Goal: Transaction & Acquisition: Subscribe to service/newsletter

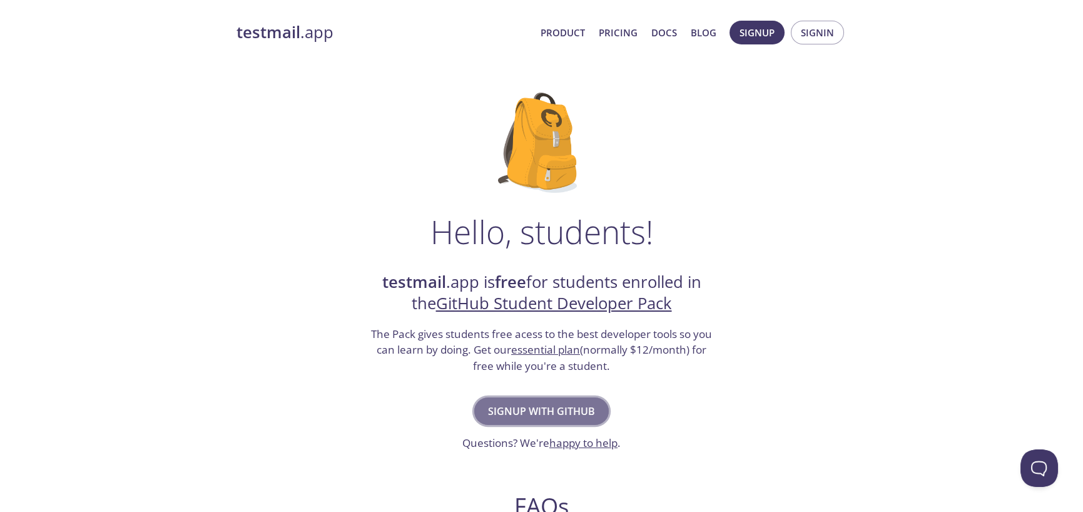
click at [523, 403] on span "Signup with GitHub" at bounding box center [541, 411] width 107 height 18
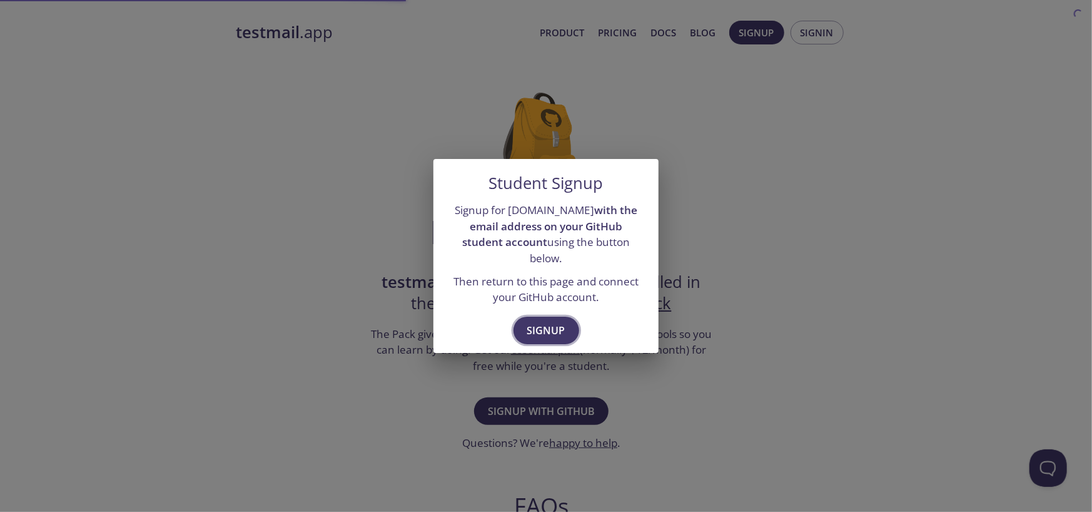
click at [554, 324] on span "Signup" at bounding box center [546, 330] width 38 height 18
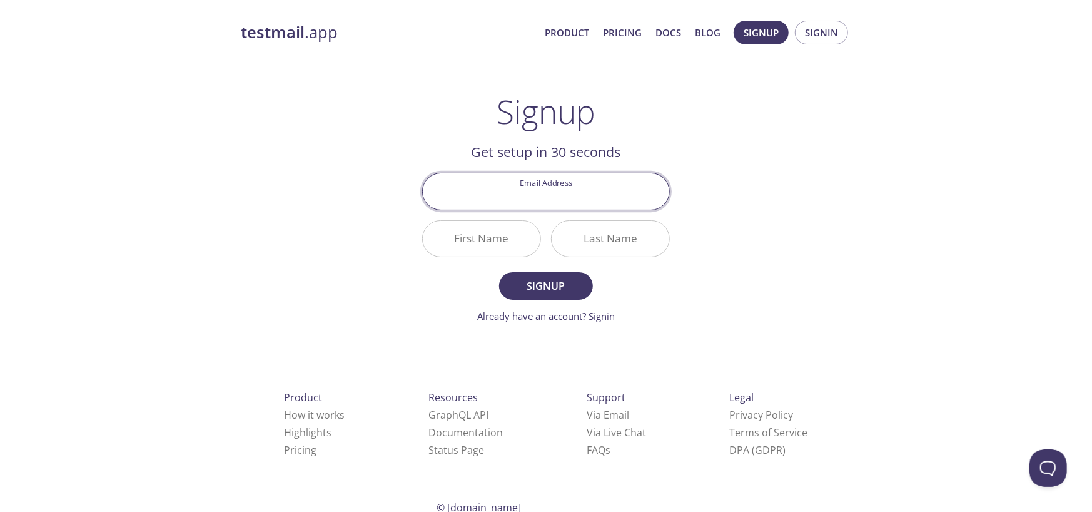
click at [599, 194] on input "Email Address" at bounding box center [546, 191] width 246 height 36
type input "[EMAIL_ADDRESS][DOMAIN_NAME]"
click at [507, 242] on input "First Name" at bounding box center [482, 239] width 118 height 36
